Goal: Information Seeking & Learning: Learn about a topic

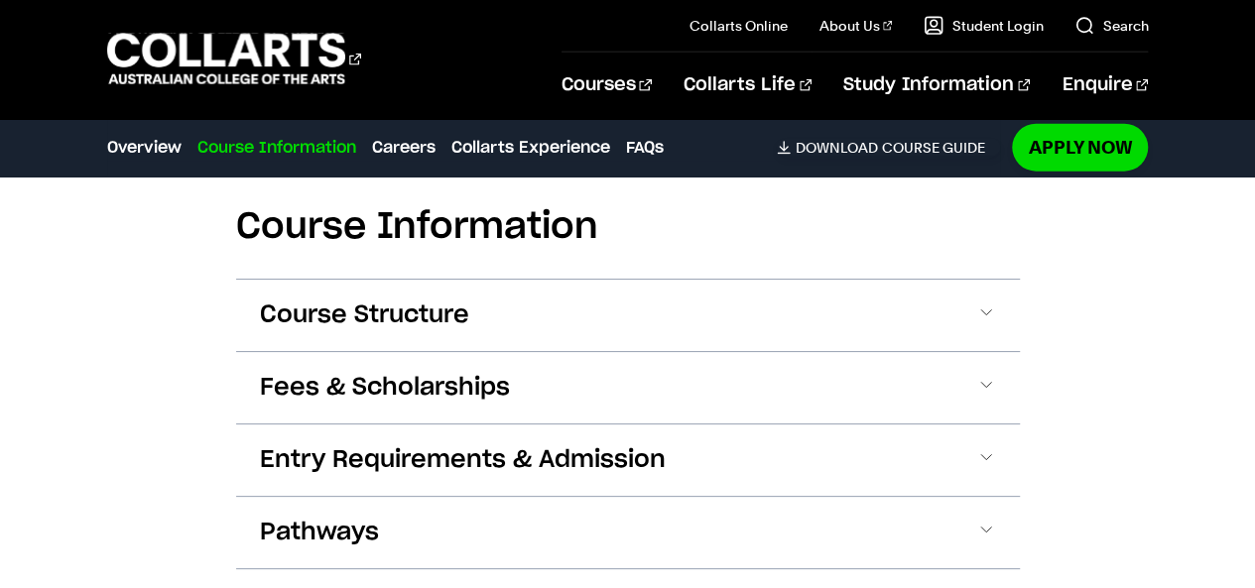
scroll to position [2373, 0]
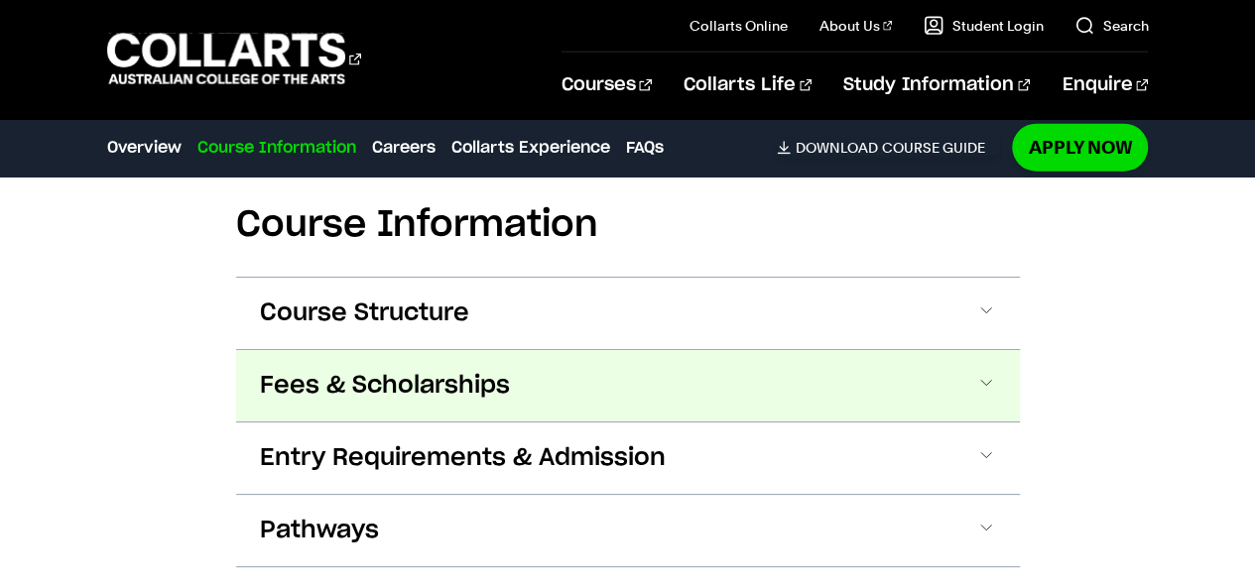
click at [559, 358] on button "Fees & Scholarships" at bounding box center [628, 385] width 784 height 71
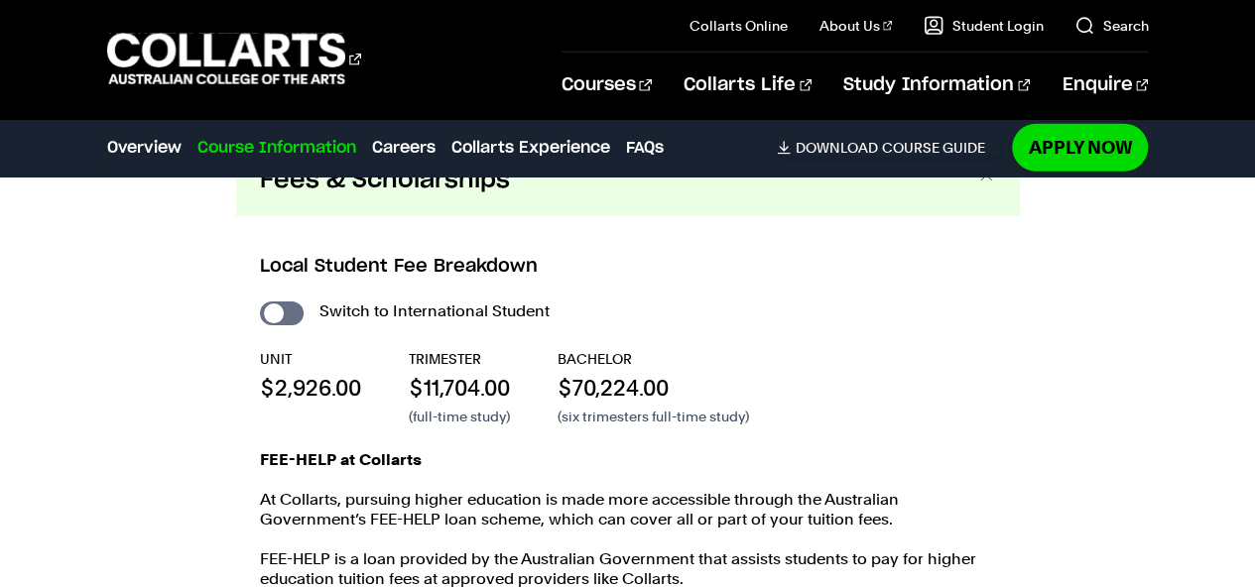
scroll to position [2574, 0]
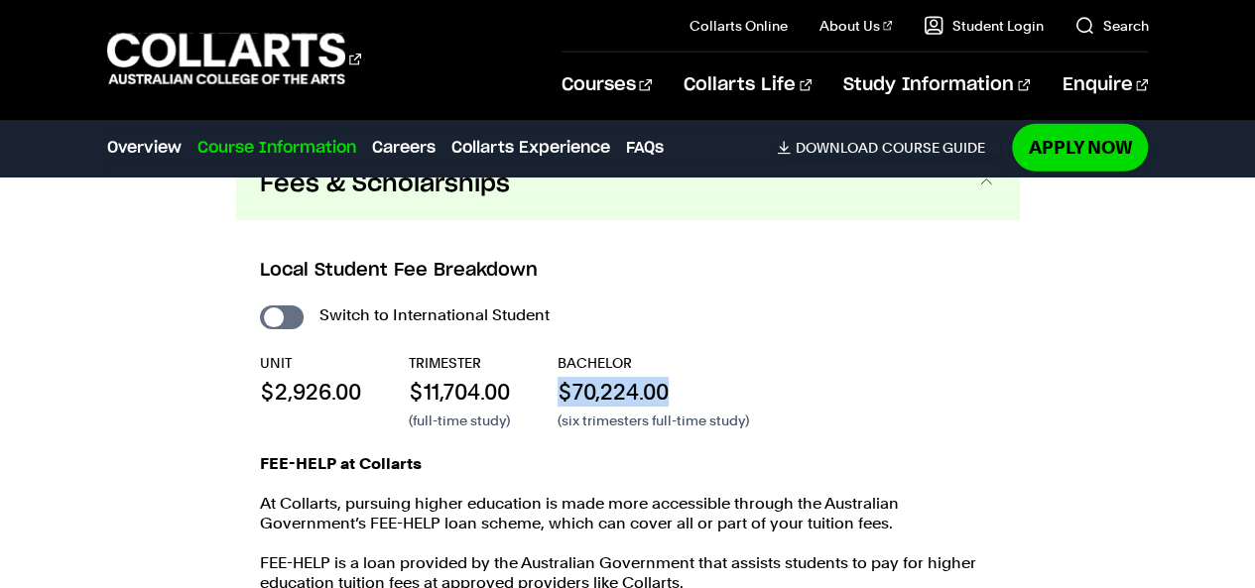
drag, startPoint x: 676, startPoint y: 361, endPoint x: 565, endPoint y: 364, distance: 111.2
click at [565, 377] on p "$70,224.00" at bounding box center [654, 392] width 192 height 30
click at [470, 380] on div "TRIMESTER $11,704.00 (full-time study)" at bounding box center [459, 391] width 101 height 77
drag, startPoint x: 671, startPoint y: 353, endPoint x: 564, endPoint y: 360, distance: 107.4
click at [564, 377] on p "$70,224.00" at bounding box center [654, 392] width 192 height 30
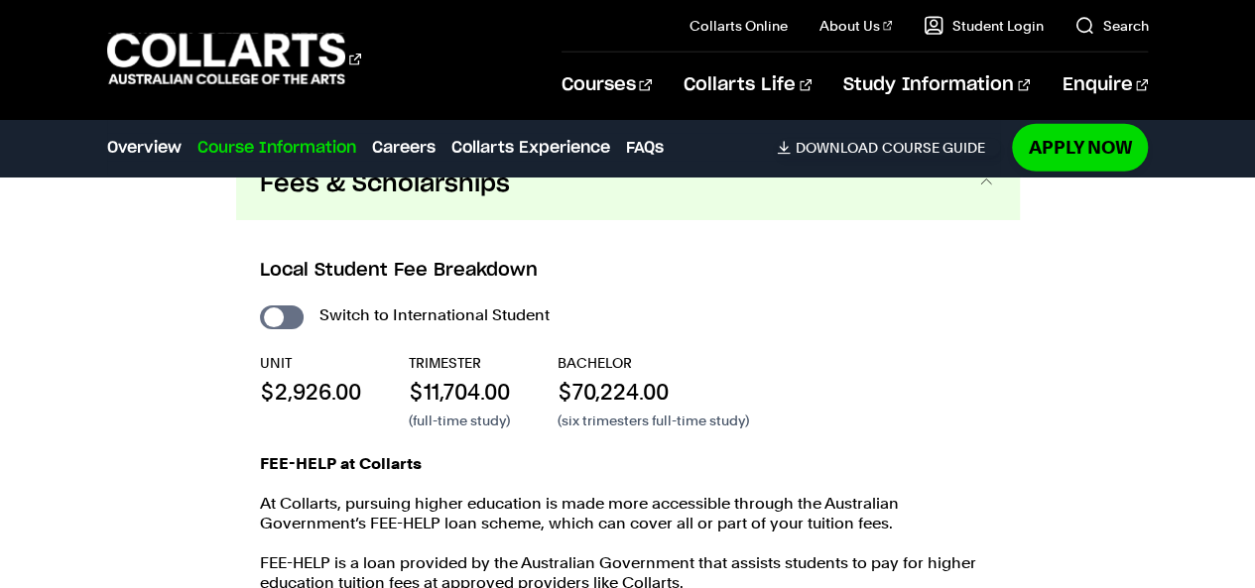
click at [653, 411] on p "(six trimesters full-time study)" at bounding box center [654, 421] width 192 height 20
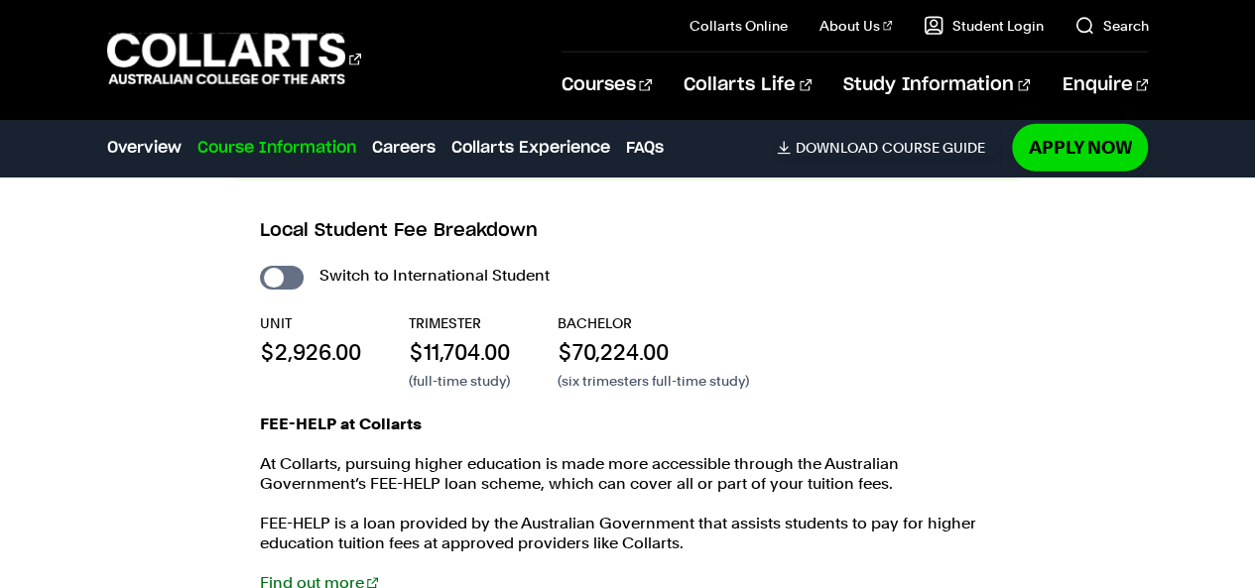
scroll to position [2614, 0]
click at [296, 266] on input "International Student" at bounding box center [282, 278] width 44 height 24
checkbox input "true"
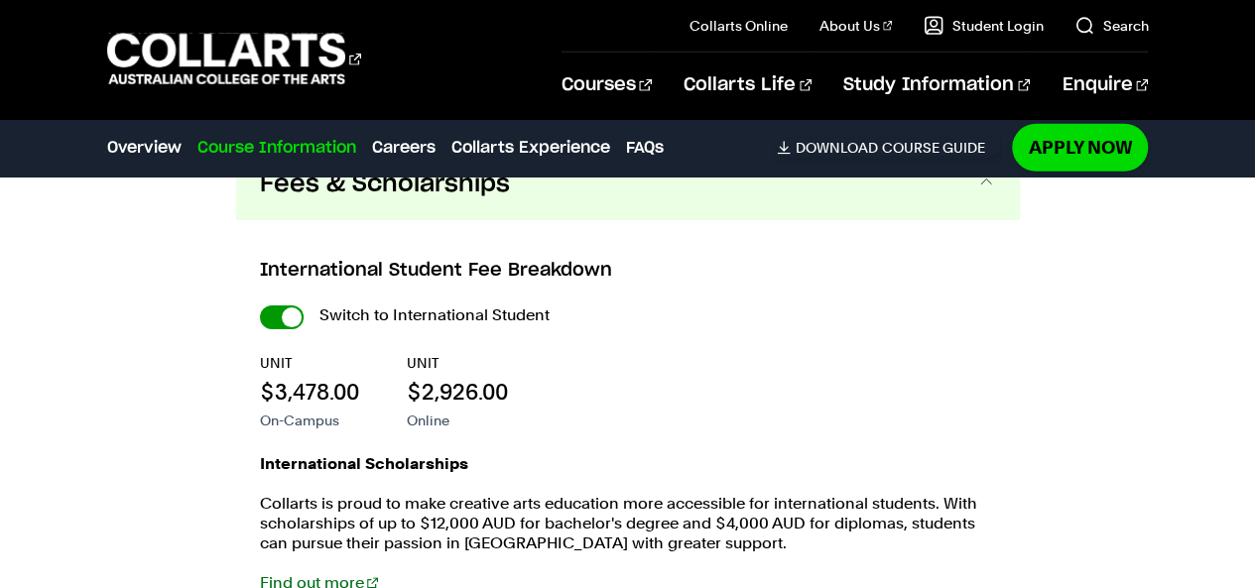
click at [276, 306] on input "International Student" at bounding box center [282, 318] width 44 height 24
checkbox input "false"
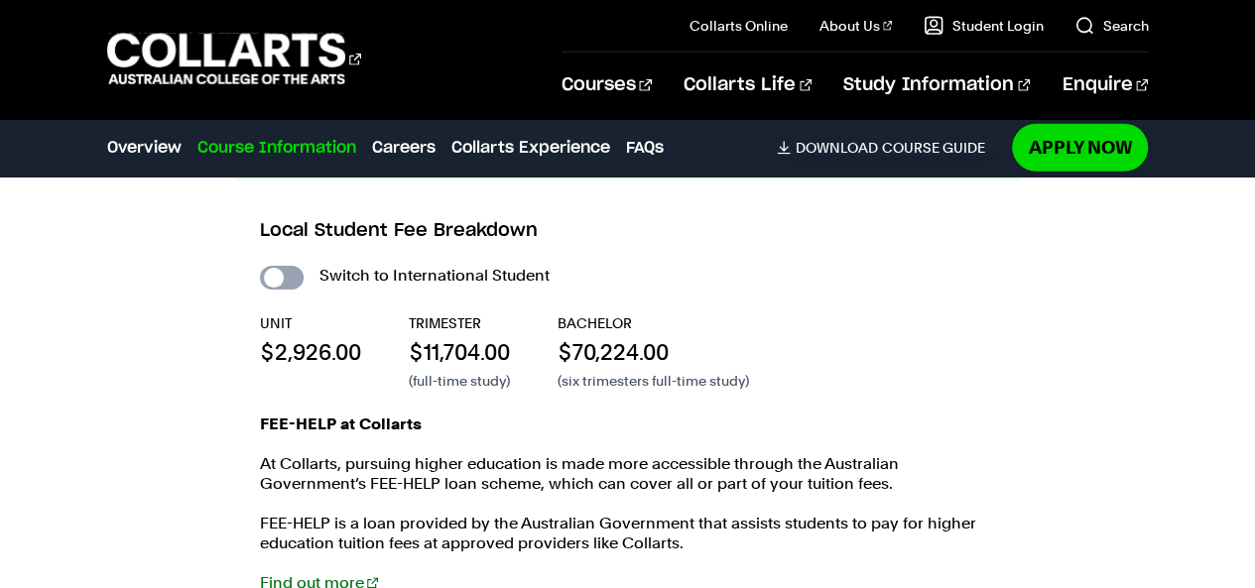
click at [280, 266] on input "International Student" at bounding box center [282, 278] width 44 height 24
checkbox input "true"
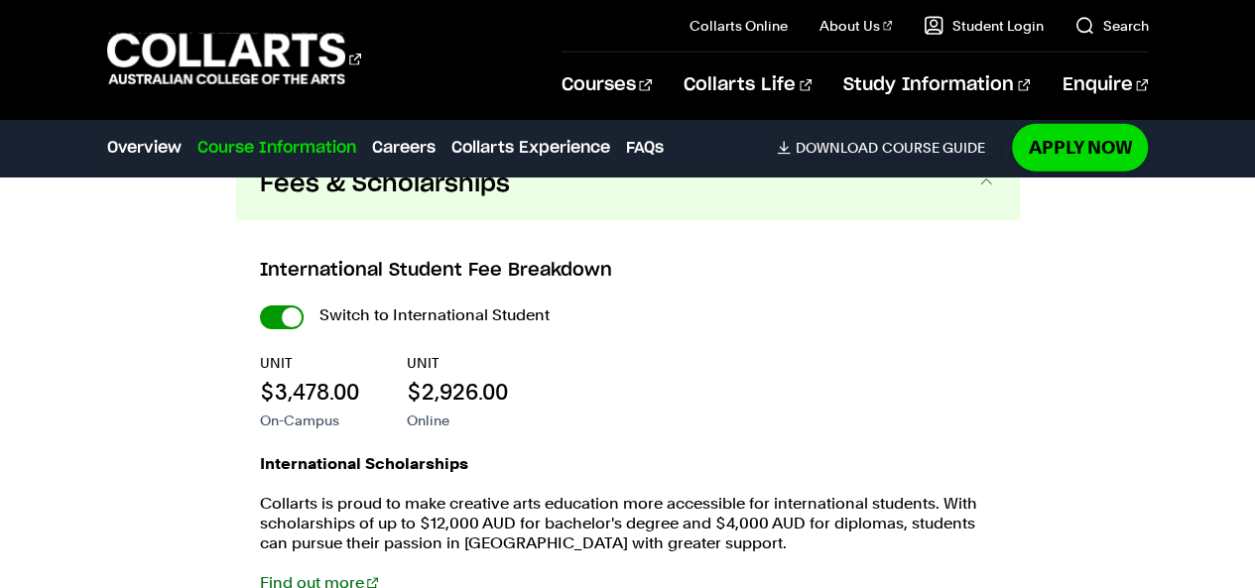
click at [284, 306] on input "International Student" at bounding box center [282, 318] width 44 height 24
checkbox input "false"
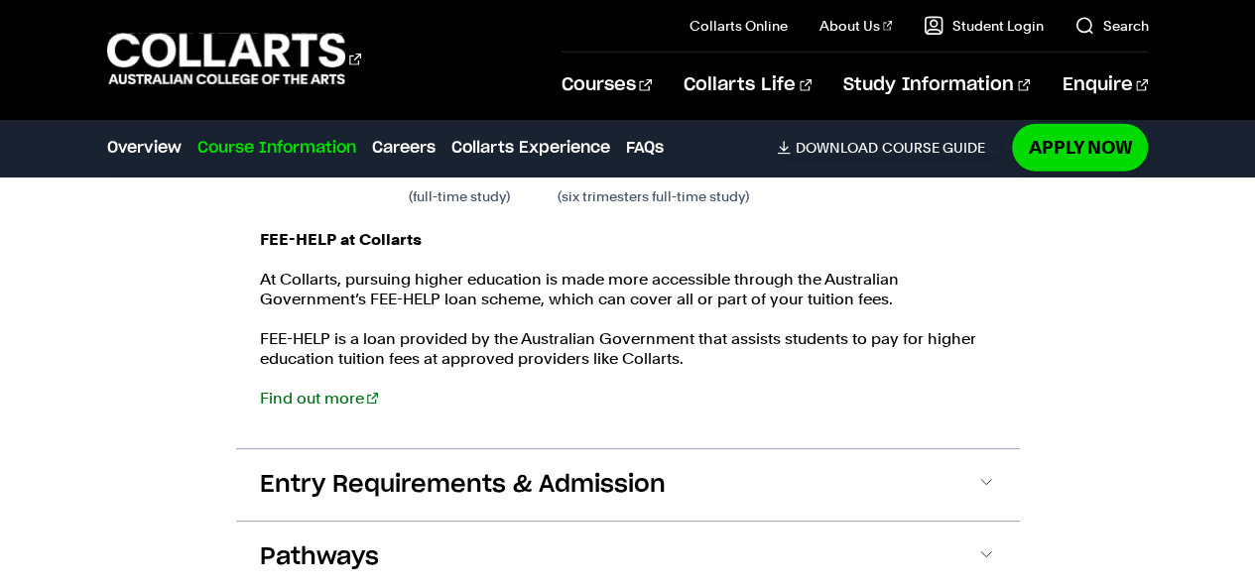
scroll to position [2798, 0]
click at [318, 389] on link "Find out more" at bounding box center [319, 398] width 118 height 19
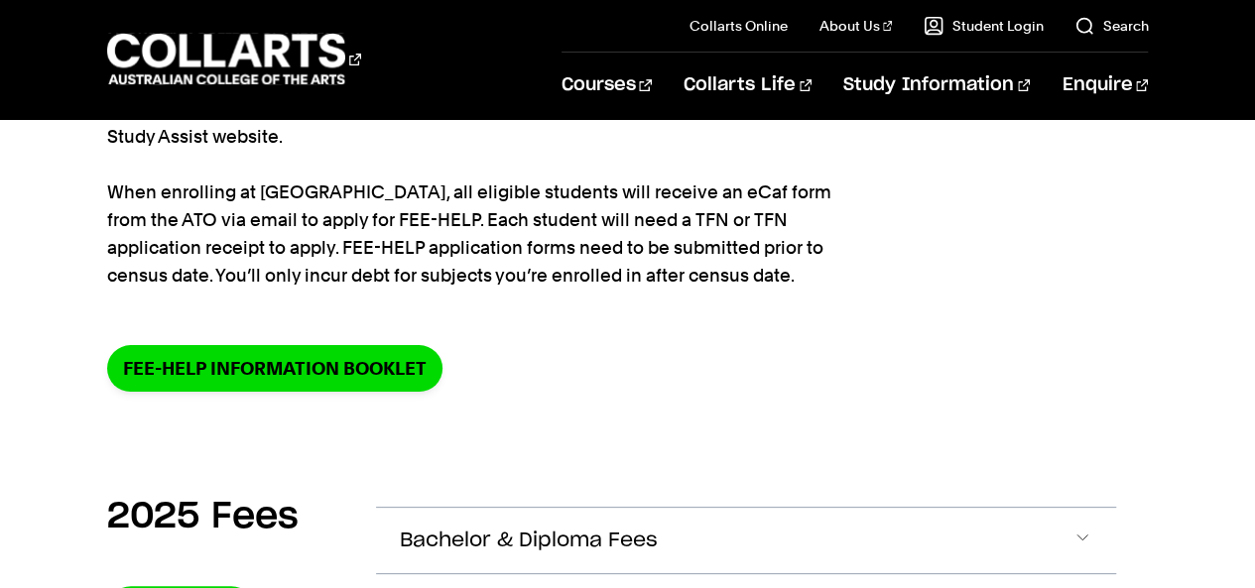
scroll to position [370, 0]
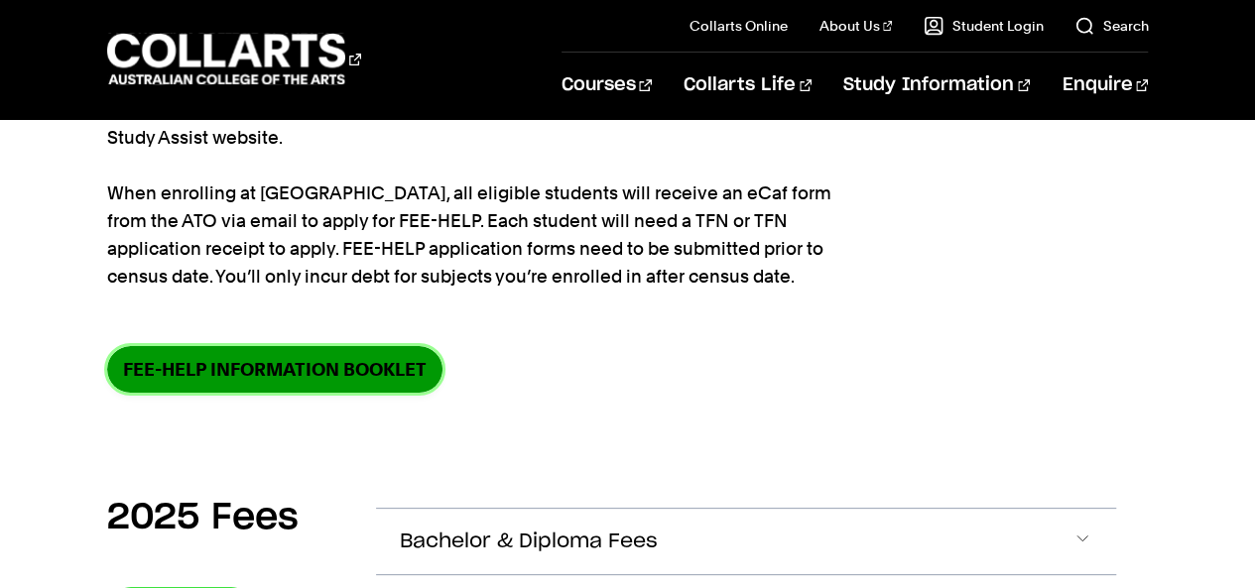
drag, startPoint x: 0, startPoint y: 0, endPoint x: 318, endPoint y: 373, distance: 489.9
click at [318, 373] on link "FEE-HELP information booklet" at bounding box center [274, 369] width 335 height 47
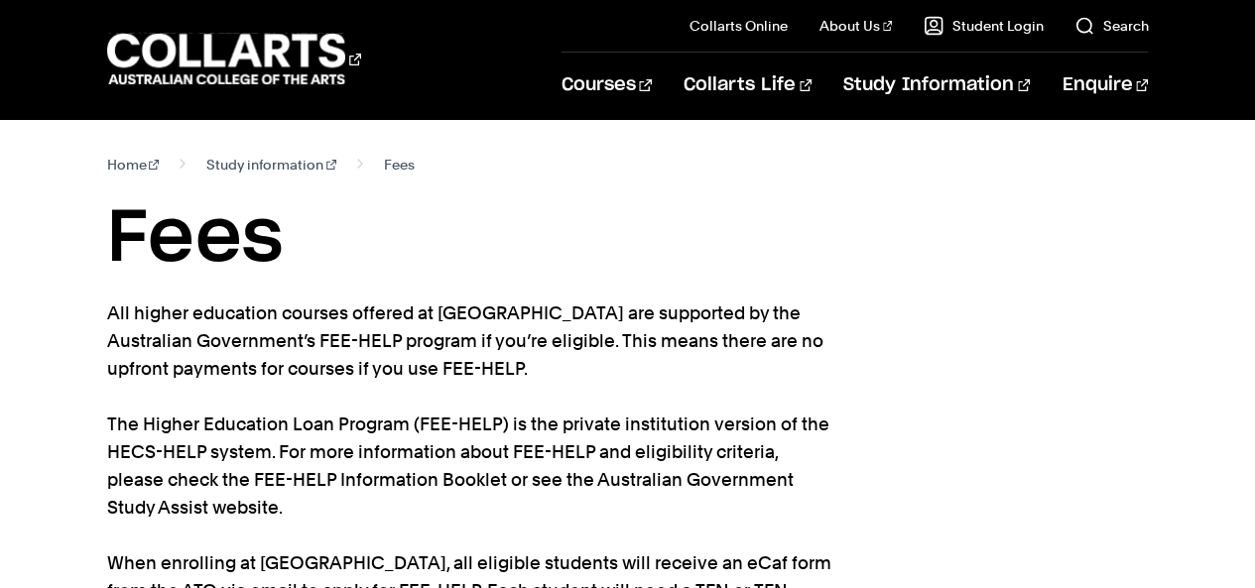
scroll to position [1, 0]
click at [265, 175] on link "Study information" at bounding box center [271, 164] width 130 height 28
